Goal: Information Seeking & Learning: Learn about a topic

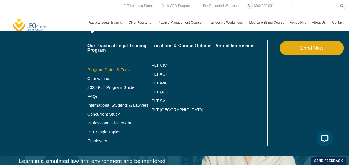
click at [114, 70] on link "Program Dates & Fees" at bounding box center [120, 70] width 64 height 4
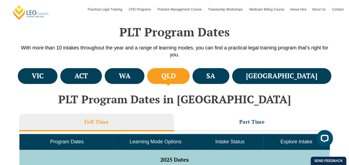
scroll to position [249, 0]
